Goal: Check status: Check status

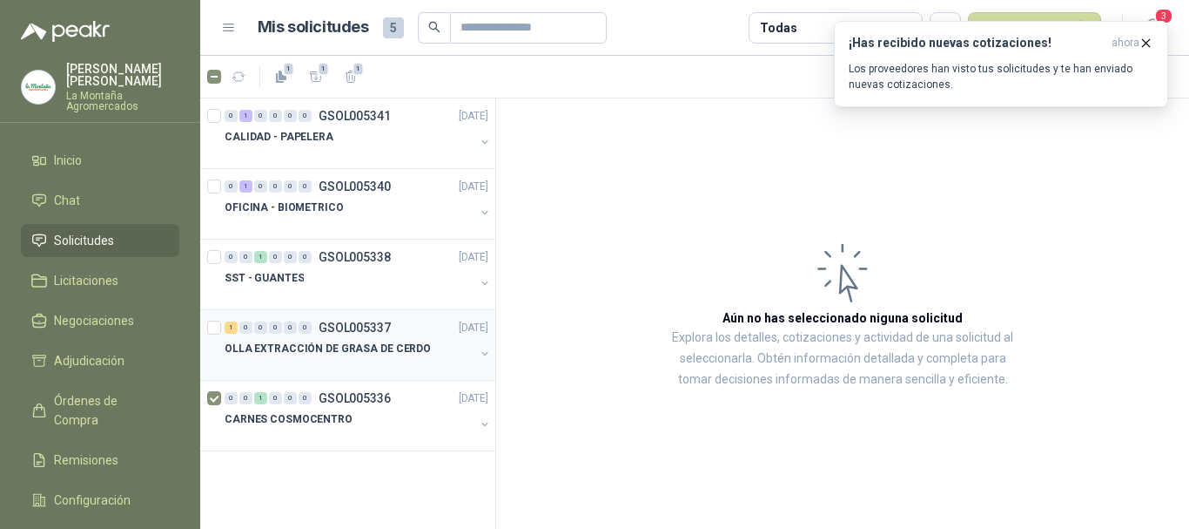
click at [364, 346] on p "OLLA EXTRACCIÓN DE GRASA DE CERDO" at bounding box center [328, 348] width 206 height 17
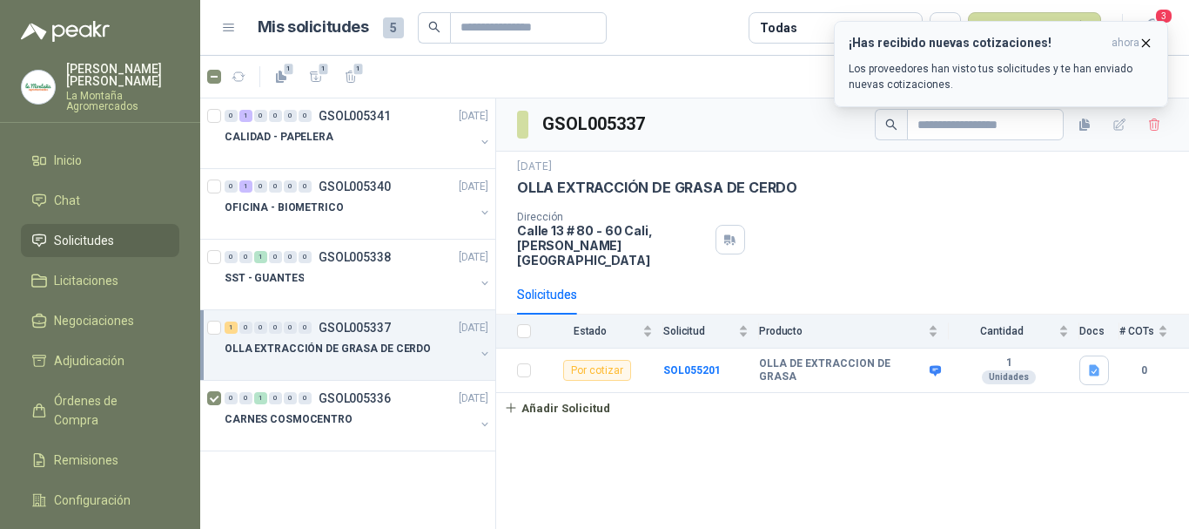
click at [966, 65] on p "Los proveedores han visto tus solicitudes y te han enviado nuevas cotizaciones." at bounding box center [1001, 76] width 305 height 31
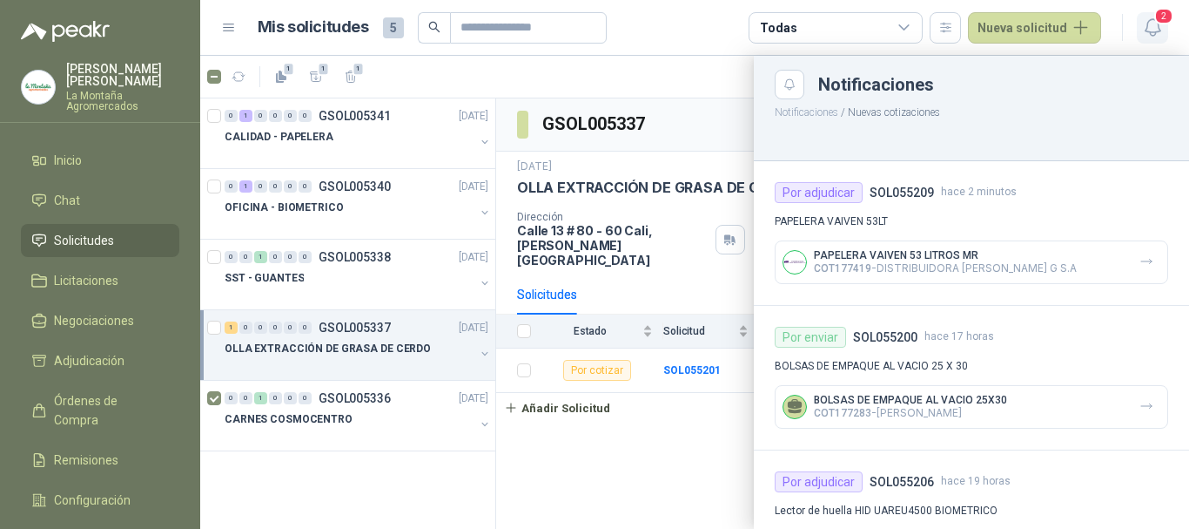
click at [1154, 16] on button "2" at bounding box center [1152, 27] width 31 height 31
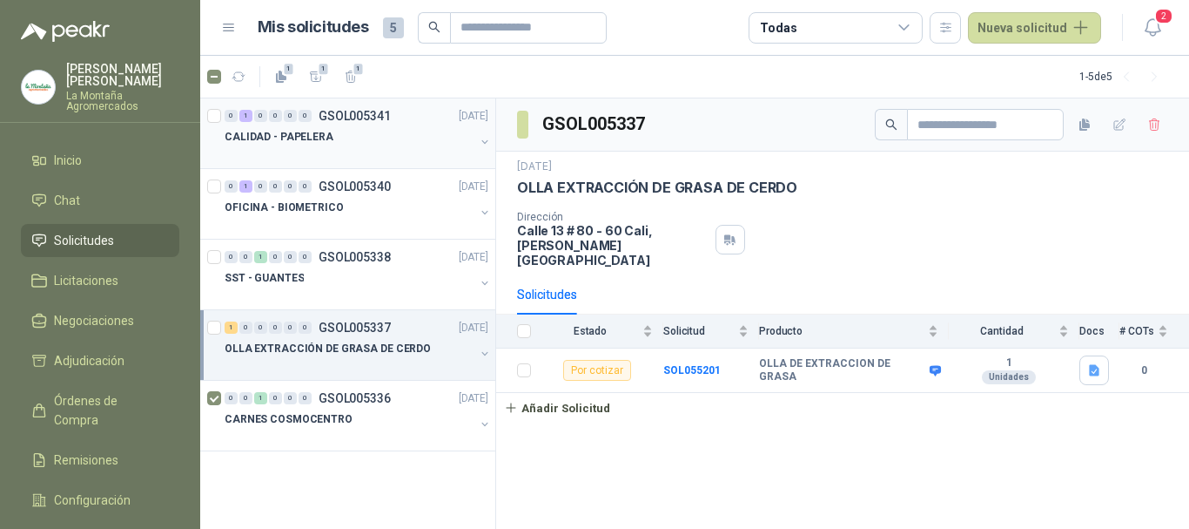
click at [353, 132] on div "CALIDAD - PAPELERA" at bounding box center [350, 136] width 250 height 21
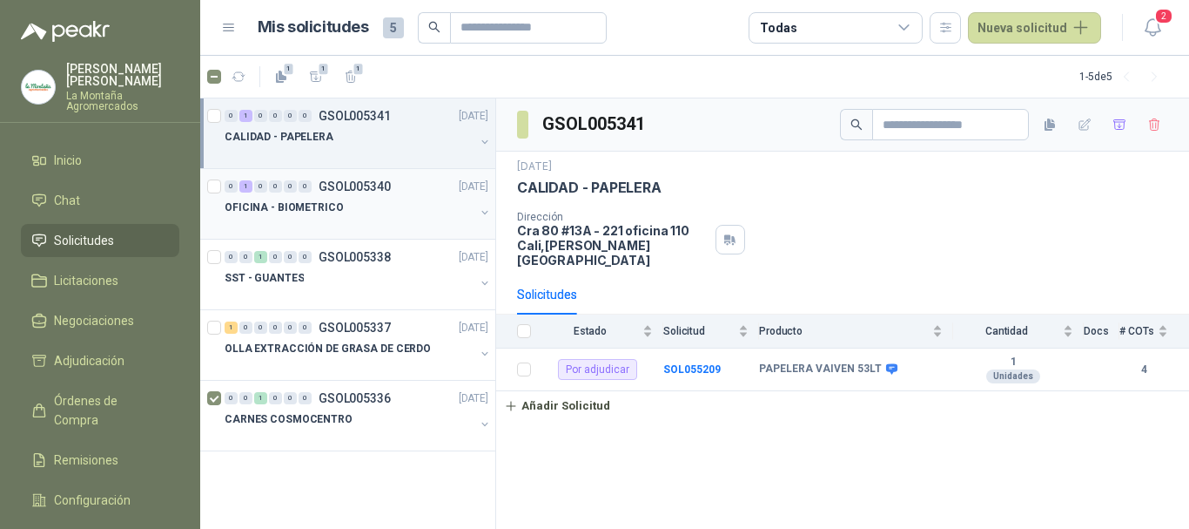
click at [412, 206] on div "OFICINA - BIOMETRICO" at bounding box center [350, 207] width 250 height 21
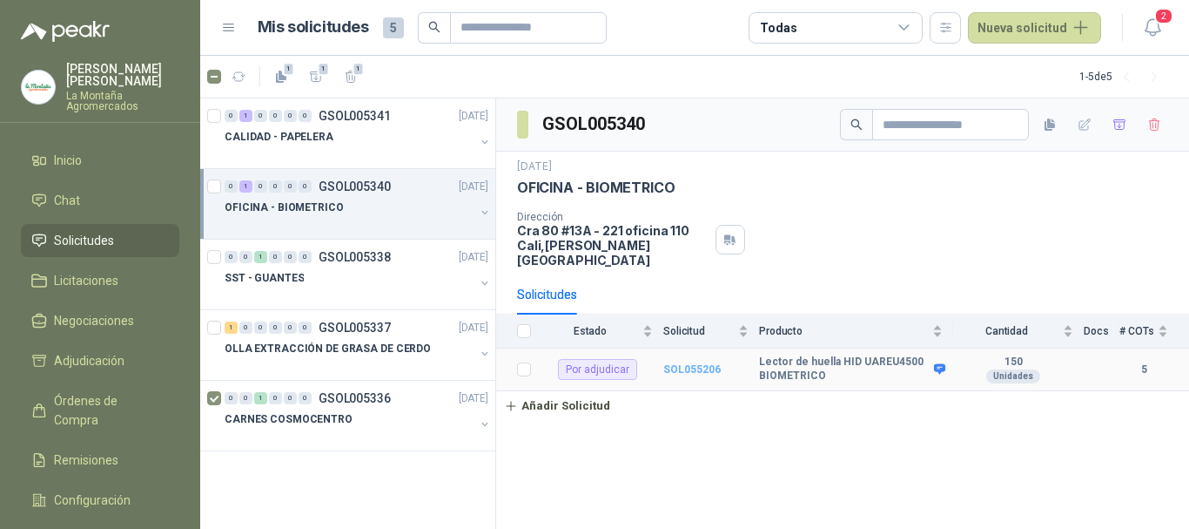
click at [714, 363] on b "SOL055206" at bounding box center [691, 369] width 57 height 12
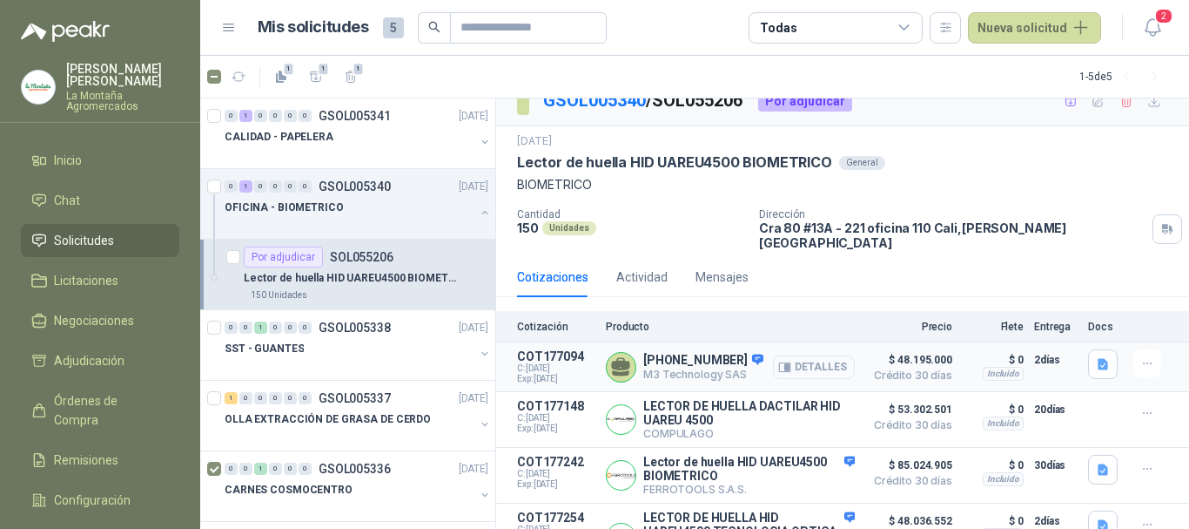
scroll to position [132, 0]
